Goal: Find contact information: Find contact information

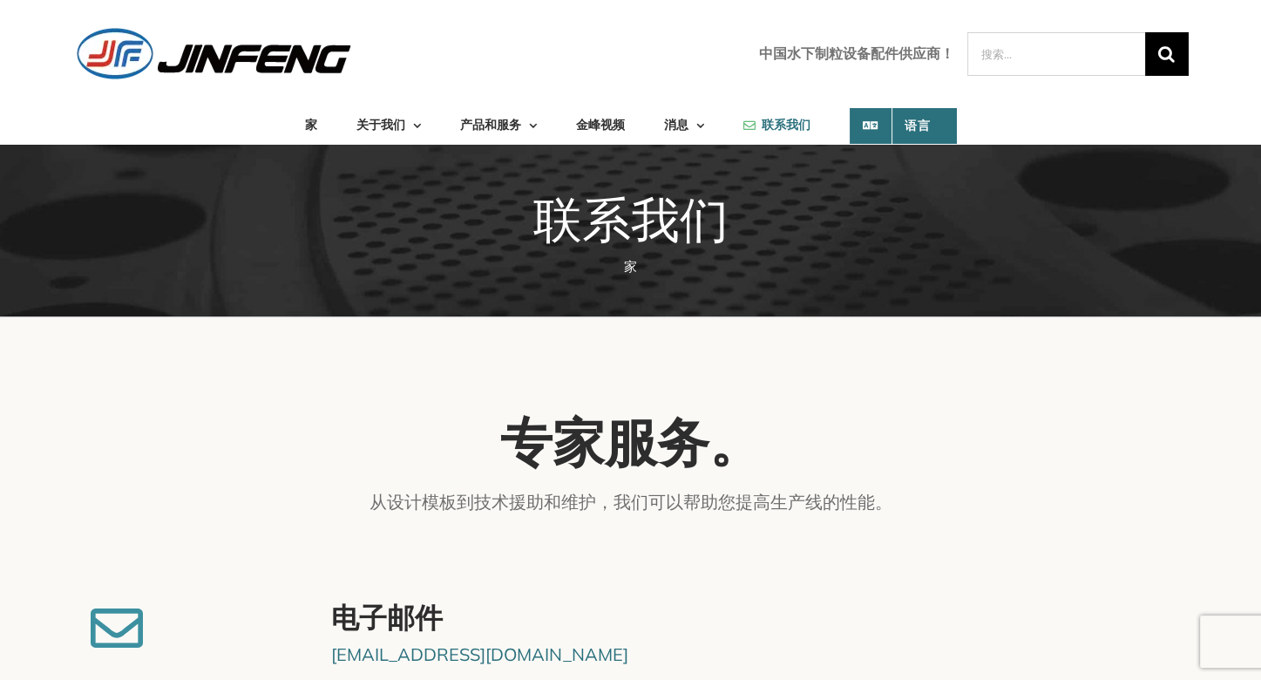
click at [653, 57] on div "中国水下制粒设备配件供应商！ 搜索： " at bounding box center [630, 53] width 1115 height 55
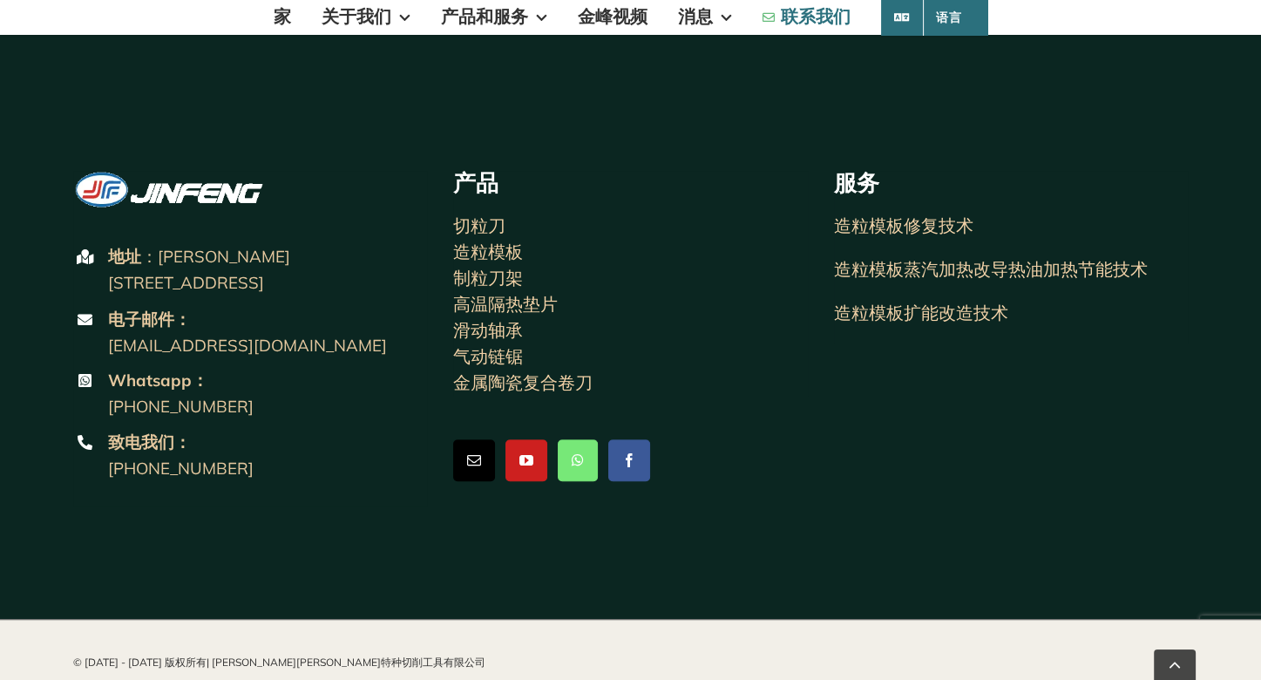
scroll to position [1561, 0]
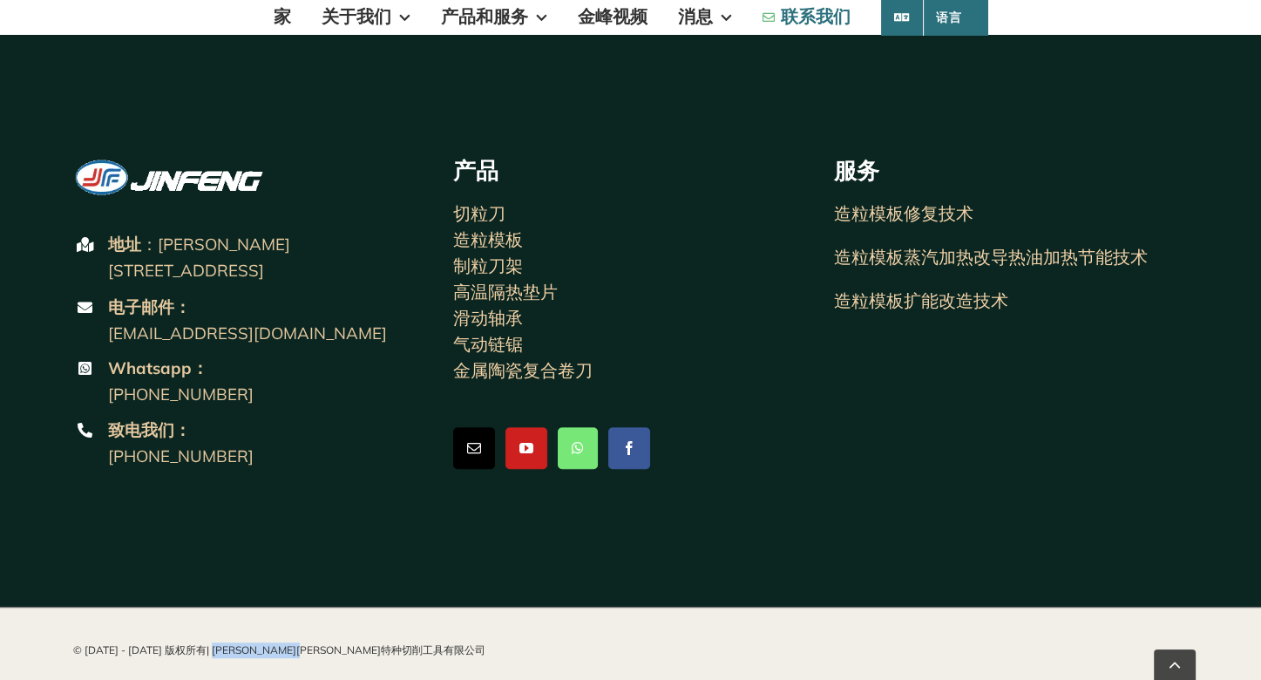
drag, startPoint x: 193, startPoint y: 641, endPoint x: 340, endPoint y: 640, distance: 146.4
click at [340, 642] on div "© 2012 - 2025 版权所有 | 沈阳金锋特种切削工具有限公司" at bounding box center [630, 650] width 1115 height 16
copy font "[PERSON_NAME][PERSON_NAME]特种切削工具有限公司"
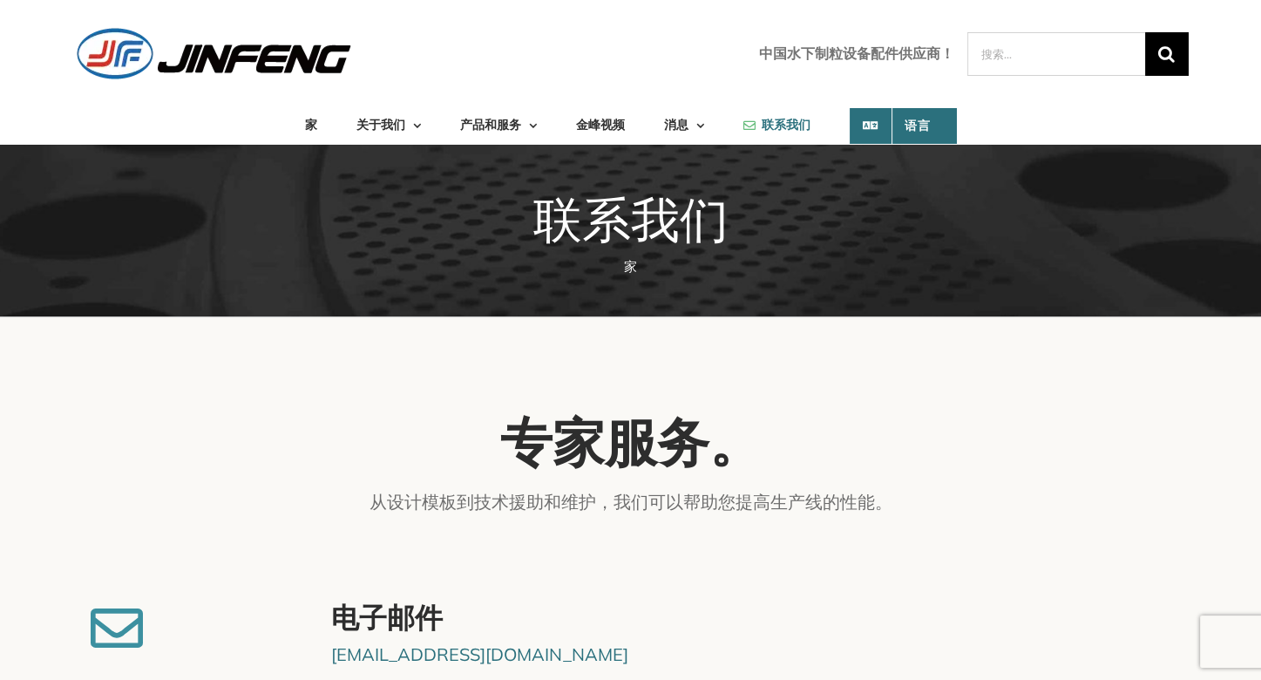
scroll to position [0, 0]
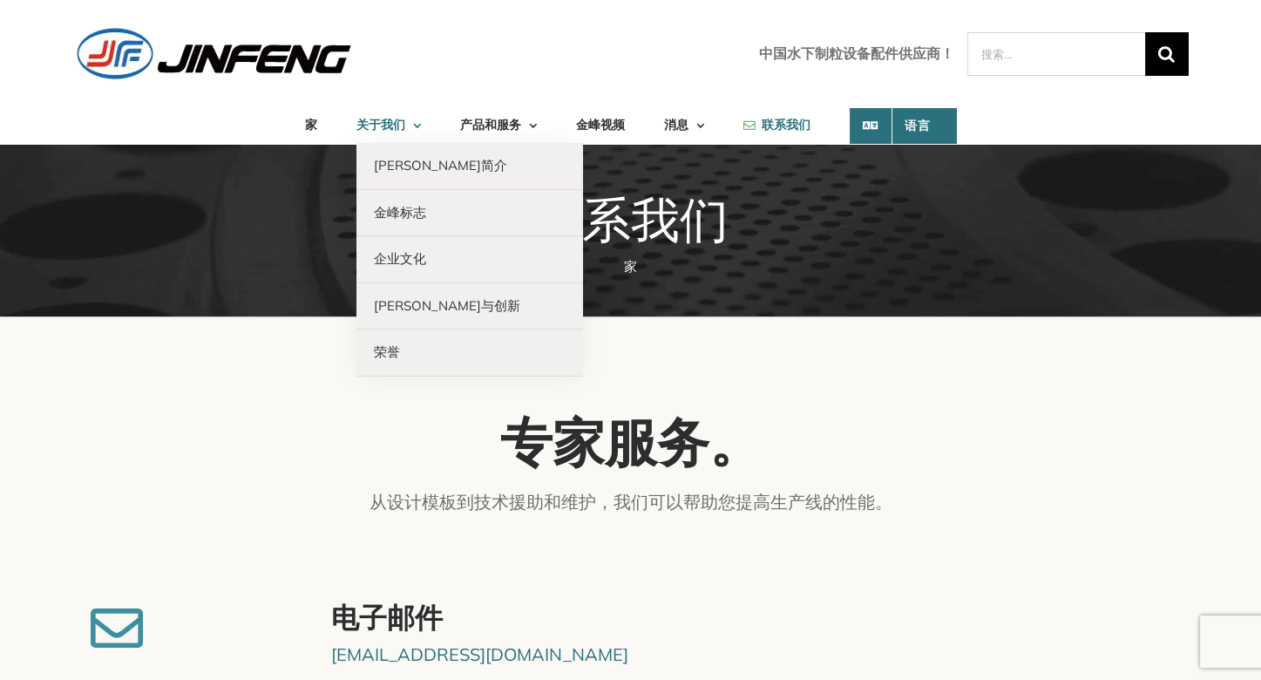
click at [369, 119] on font "关于我们" at bounding box center [380, 125] width 49 height 15
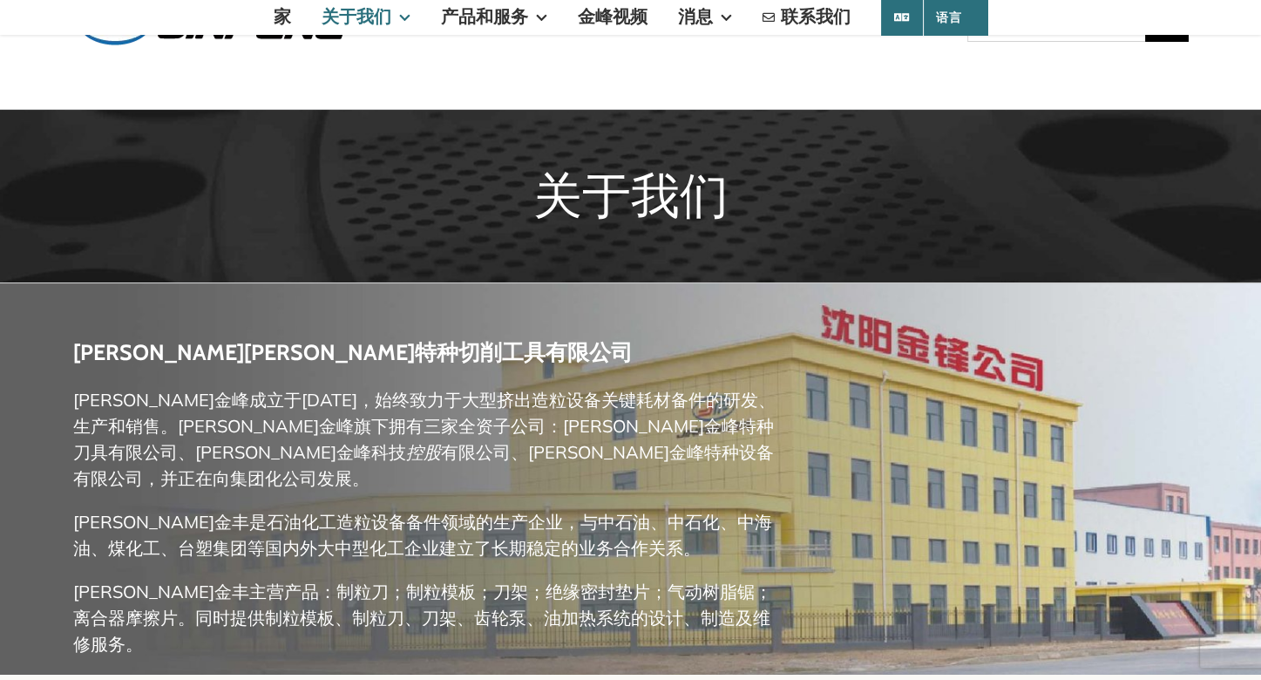
scroll to position [174, 0]
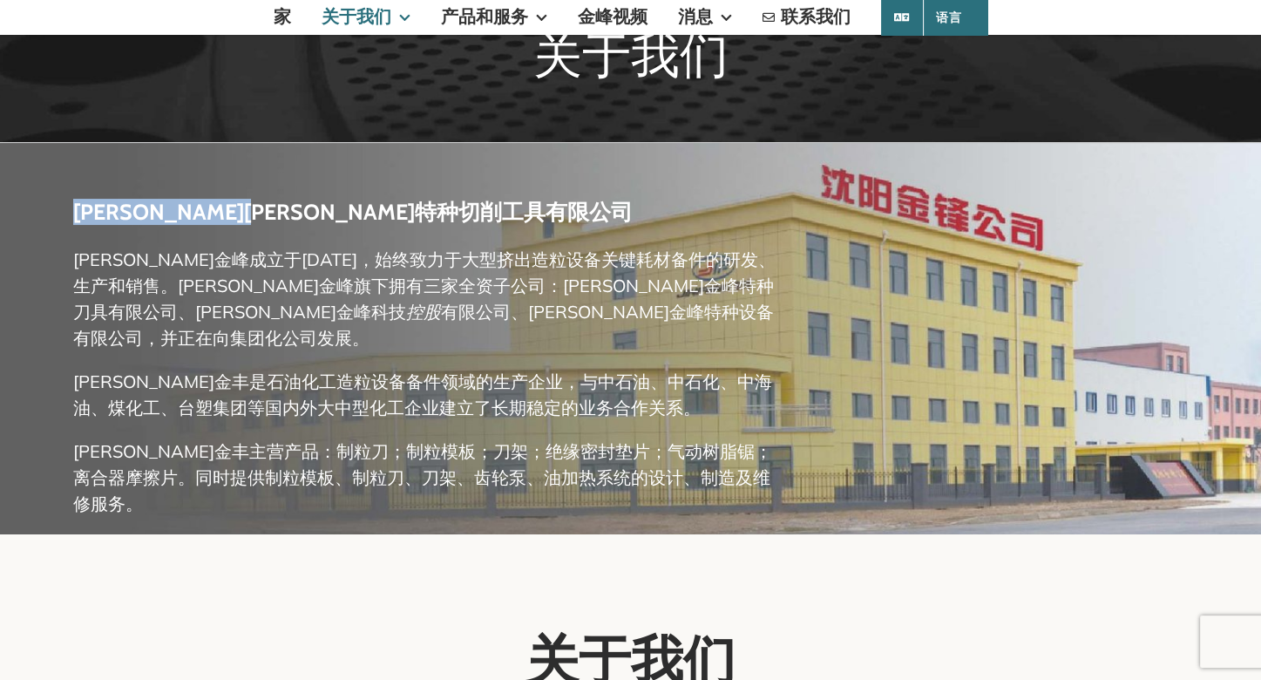
drag, startPoint x: 395, startPoint y: 220, endPoint x: 78, endPoint y: 215, distance: 316.3
click at [78, 215] on h3 "[PERSON_NAME][PERSON_NAME]特种切削工具有限公司" at bounding box center [430, 212] width 714 height 24
copy font "[PERSON_NAME][PERSON_NAME]特种切削工具有限公司"
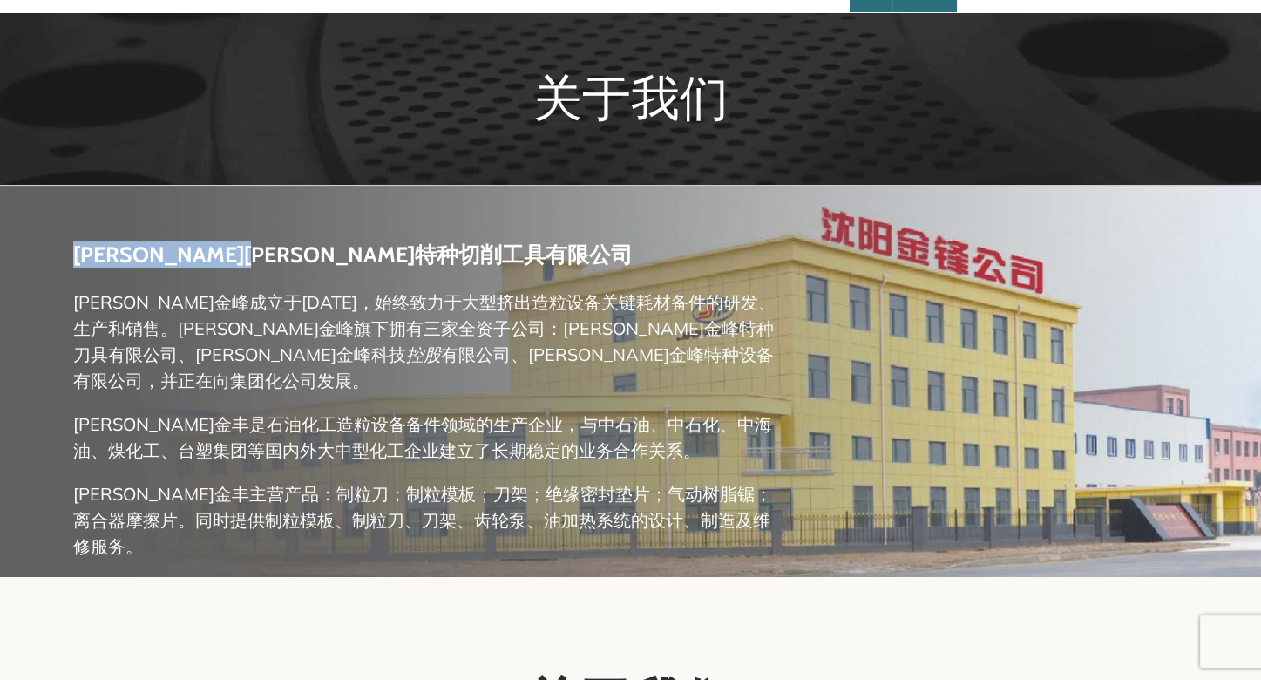
scroll to position [0, 0]
